Goal: Transaction & Acquisition: Purchase product/service

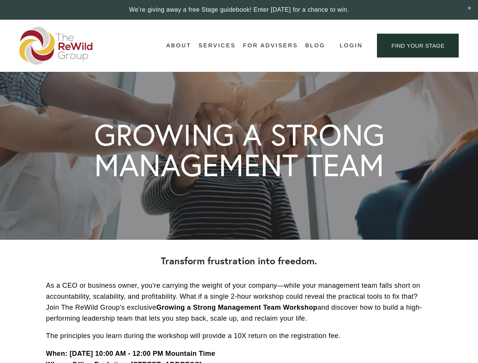
click at [350, 46] on span "Login" at bounding box center [350, 45] width 23 height 10
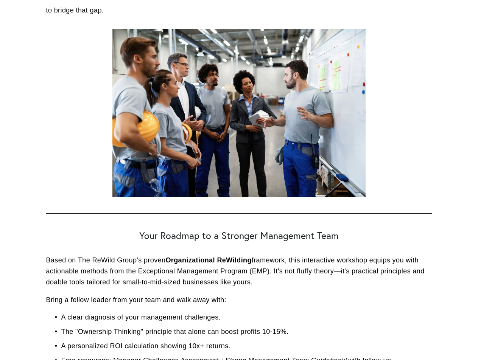
scroll to position [2093, 0]
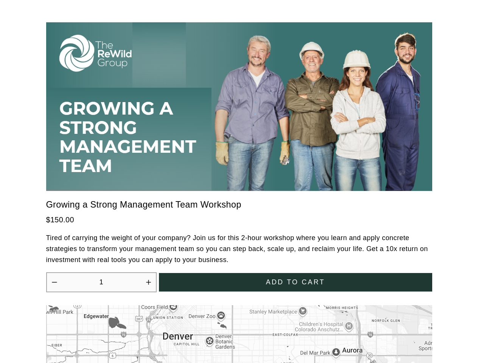
click at [148, 280] on icon "Increase quantity by 1" at bounding box center [148, 282] width 5 height 5
type input "2"
click at [295, 278] on span "Add to cart" at bounding box center [295, 282] width 59 height 8
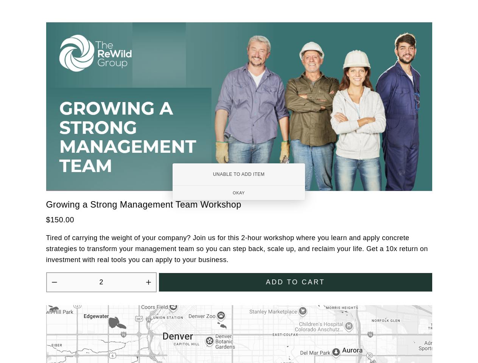
click at [239, 330] on div at bounding box center [239, 181] width 478 height 363
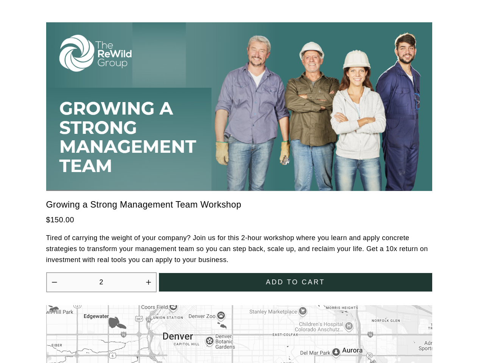
click at [239, 330] on div at bounding box center [239, 181] width 478 height 363
